Goal: Task Accomplishment & Management: Manage account settings

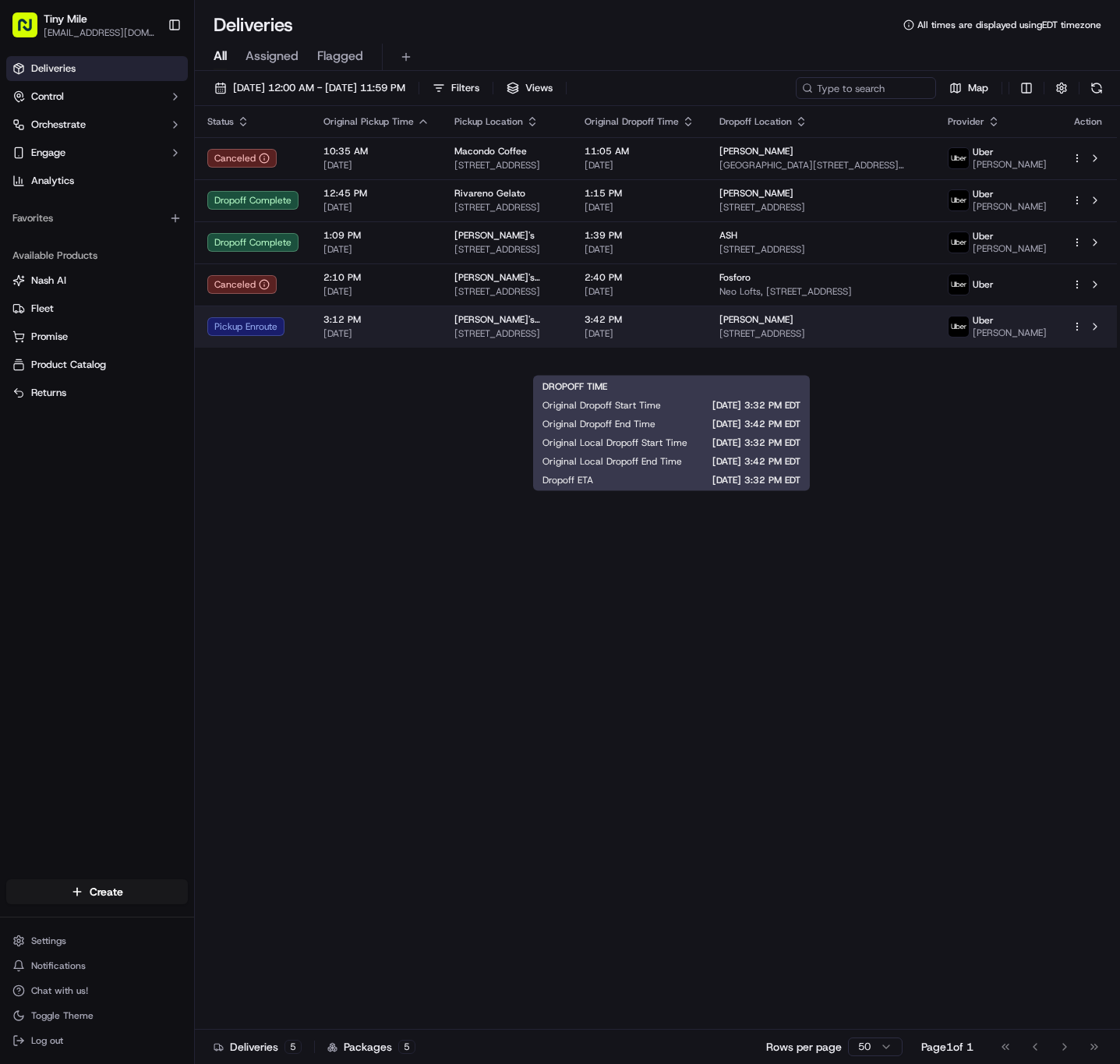
click at [658, 340] on span "[DATE]" at bounding box center [640, 334] width 110 height 13
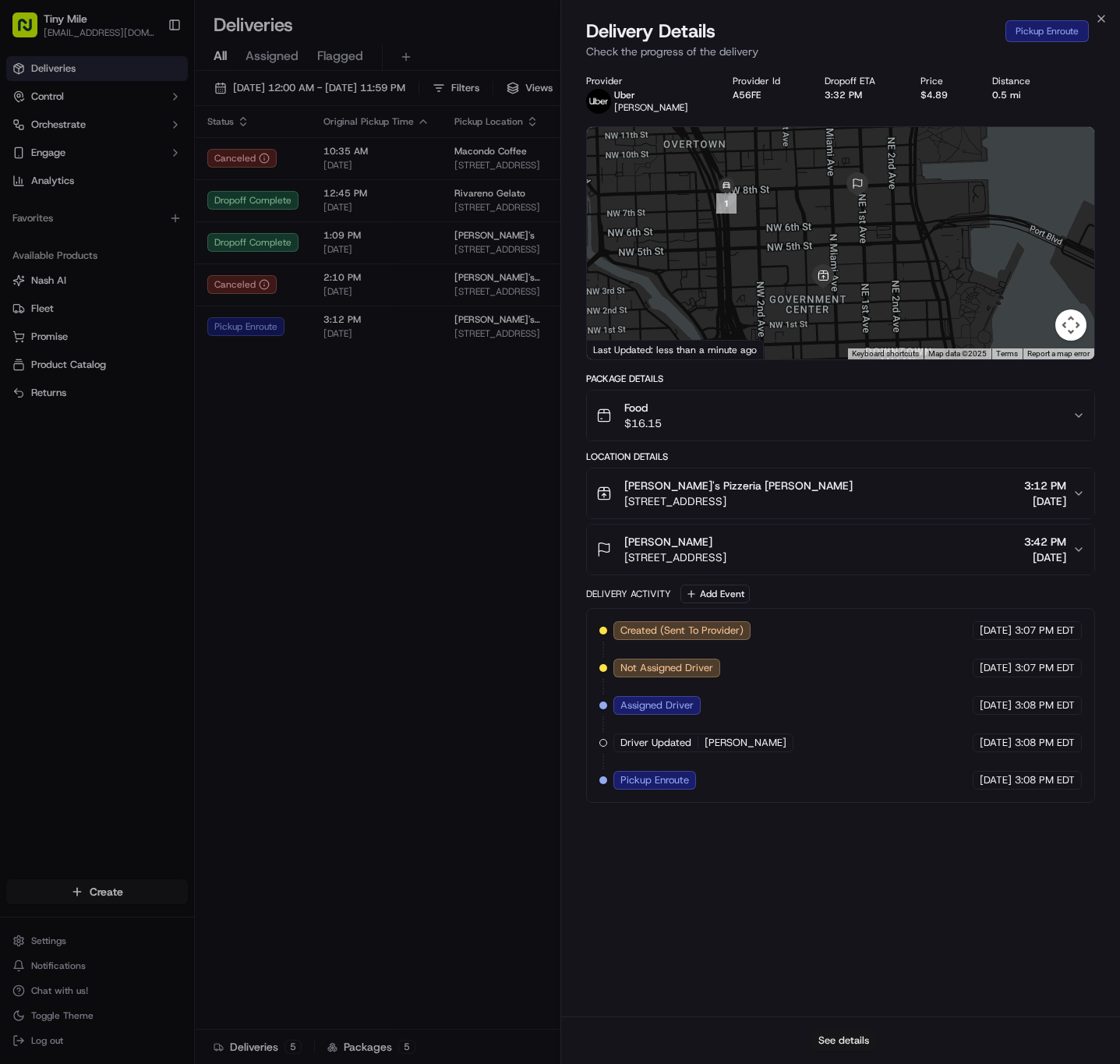
click at [838, 1040] on button "See details" at bounding box center [844, 1041] width 65 height 22
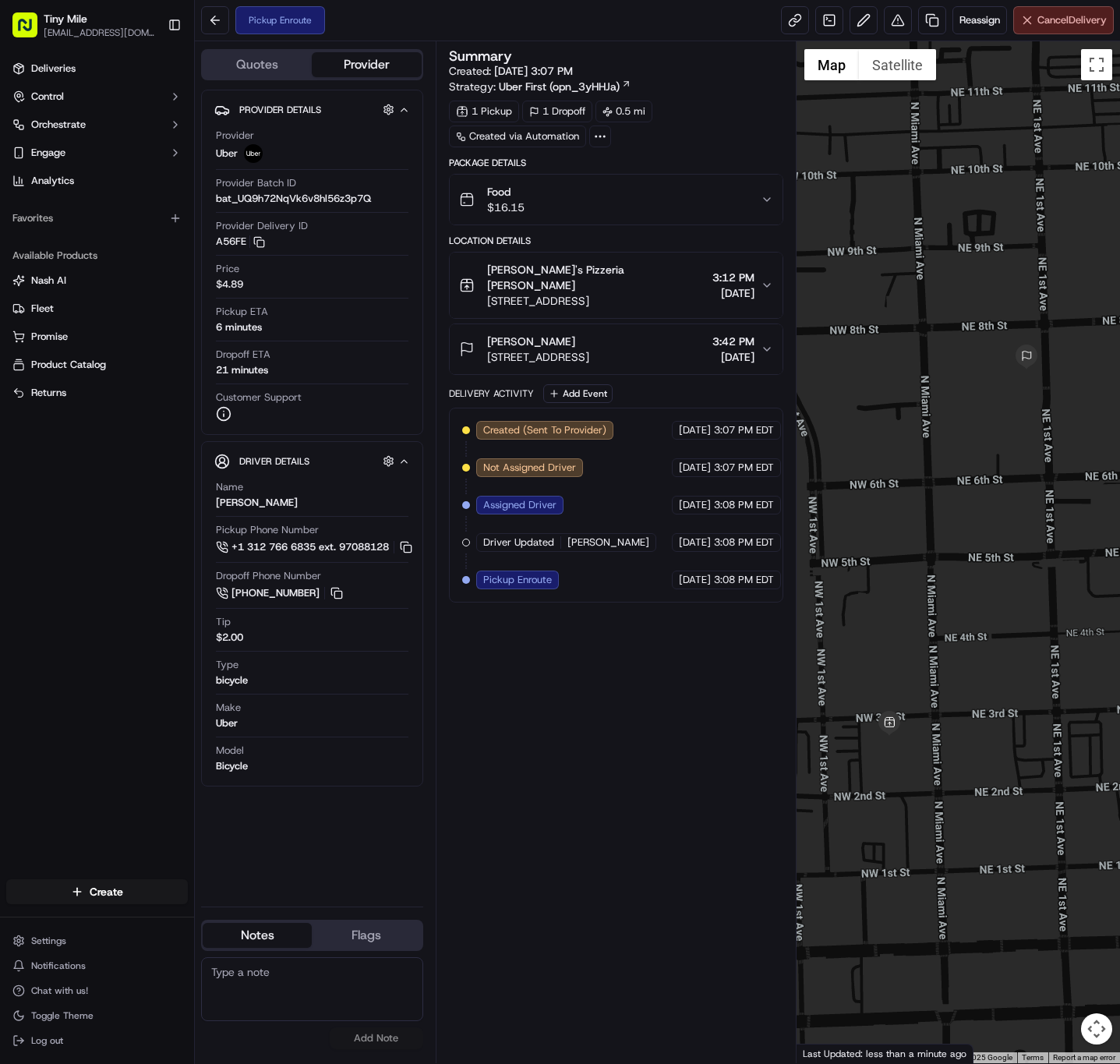
click at [1055, 16] on span "Cancel Delivery" at bounding box center [1072, 21] width 69 height 14
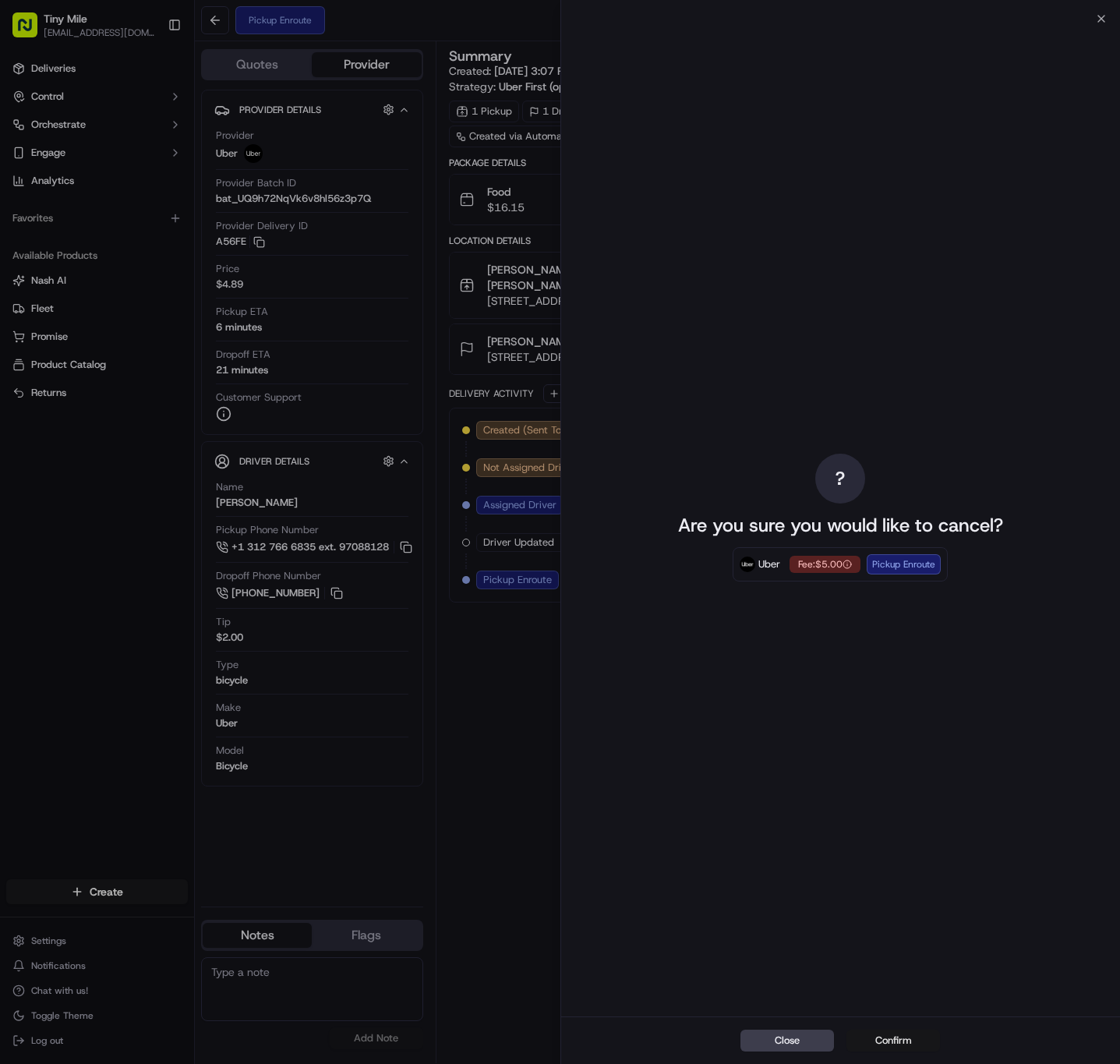
click at [899, 1034] on button "Confirm" at bounding box center [893, 1041] width 94 height 22
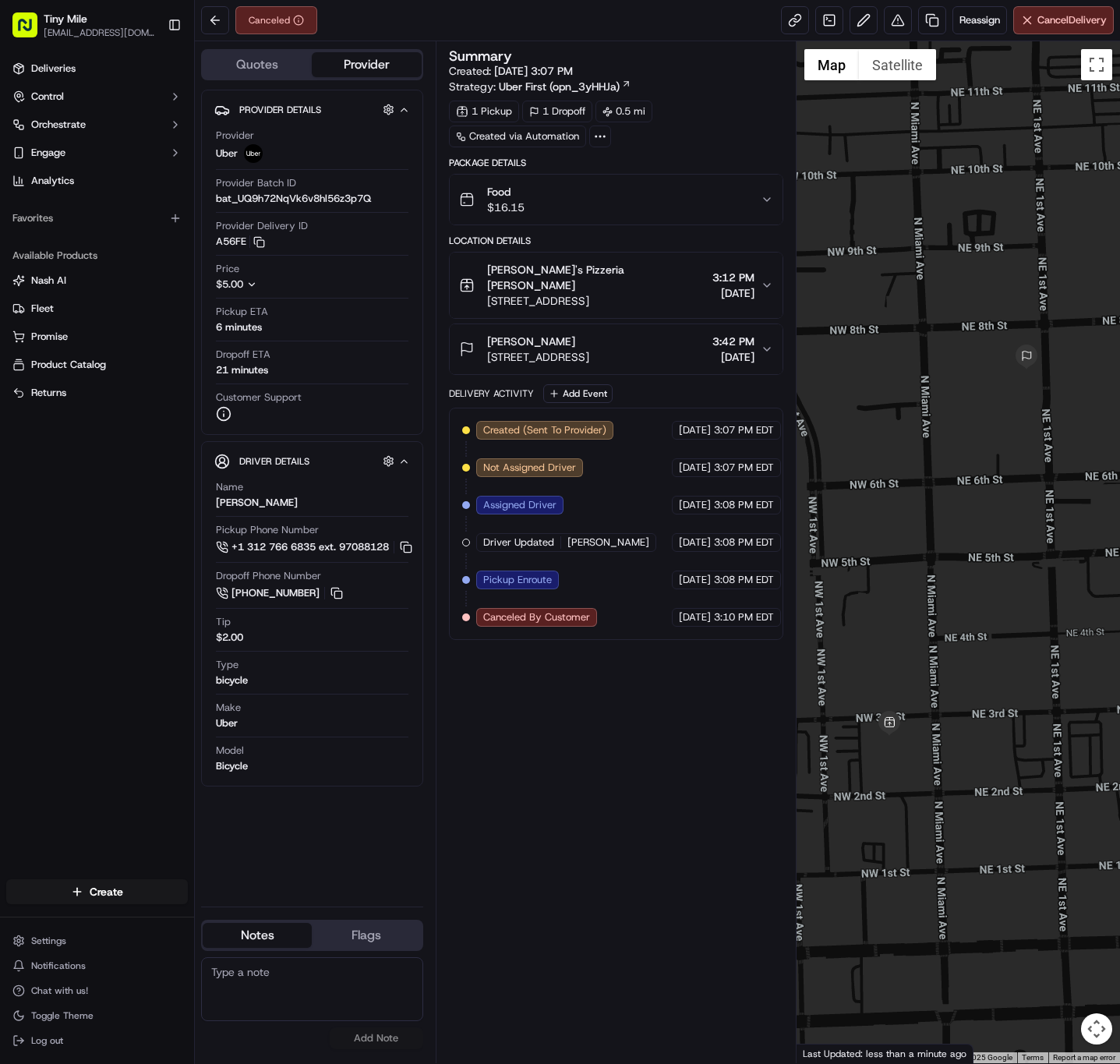
click at [50, 551] on div "Deliveries Control Orchestrate Engage Analytics Favorites Available Products [P…" at bounding box center [97, 458] width 194 height 817
